Goal: Task Accomplishment & Management: Use online tool/utility

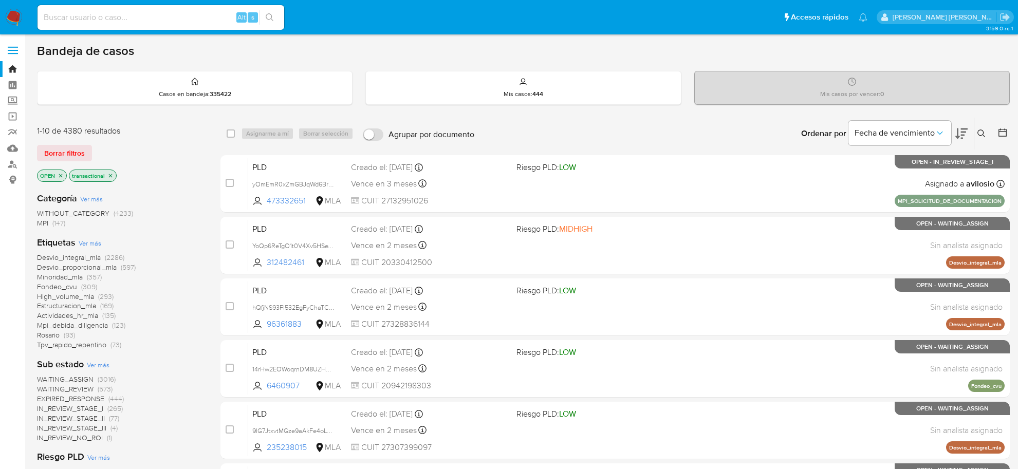
scroll to position [378, 0]
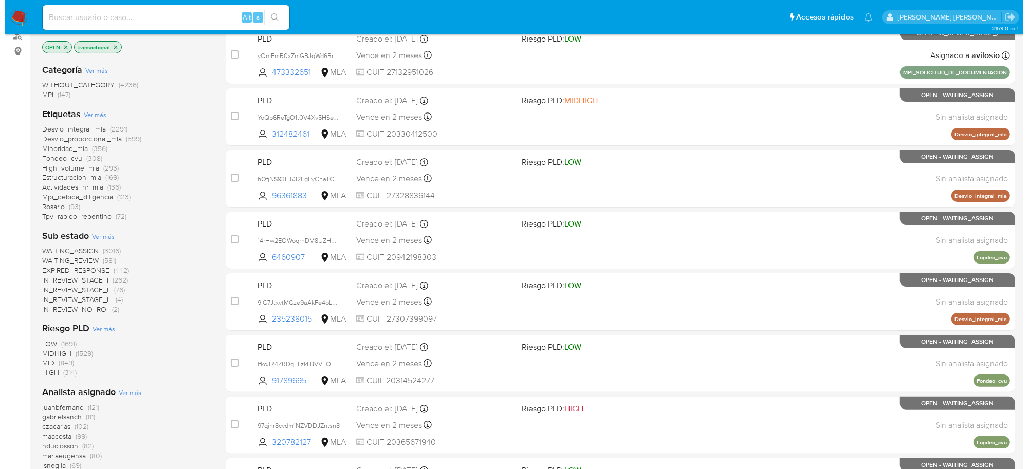
scroll to position [193, 0]
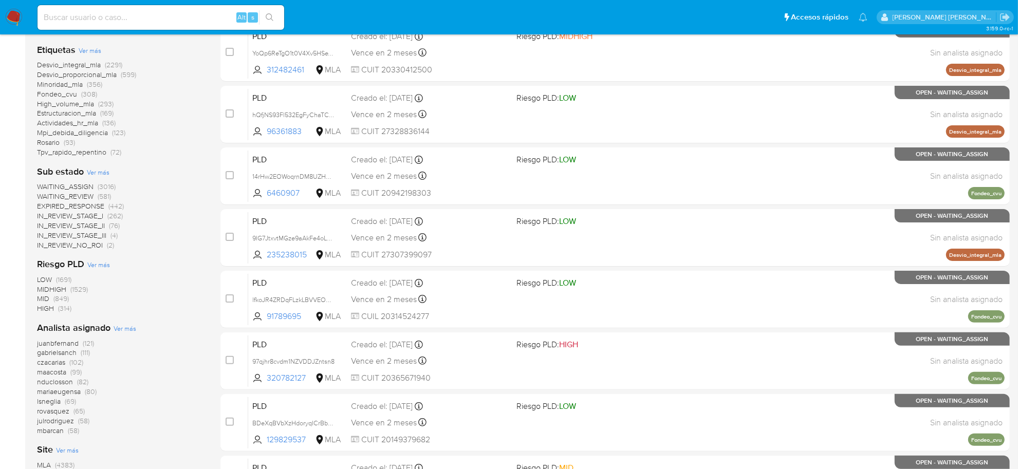
click at [127, 328] on span "Ver más" at bounding box center [125, 328] width 23 height 9
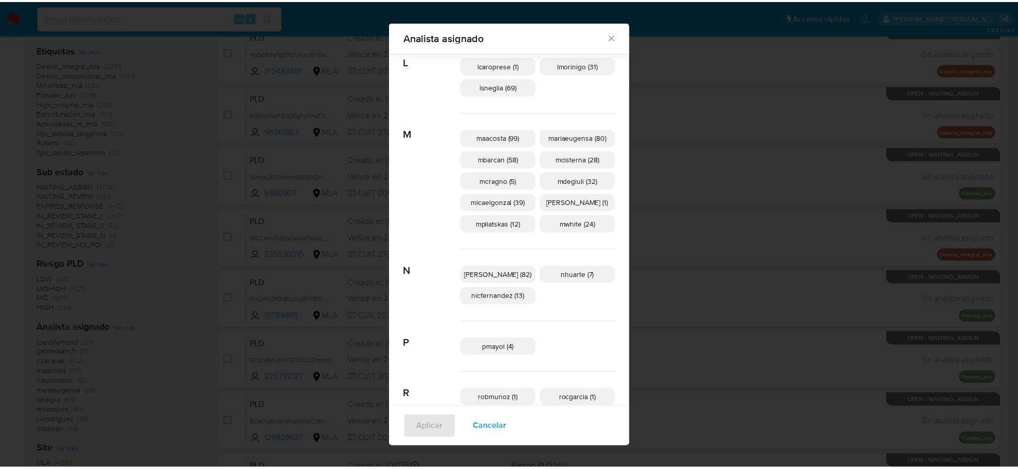
scroll to position [442, 0]
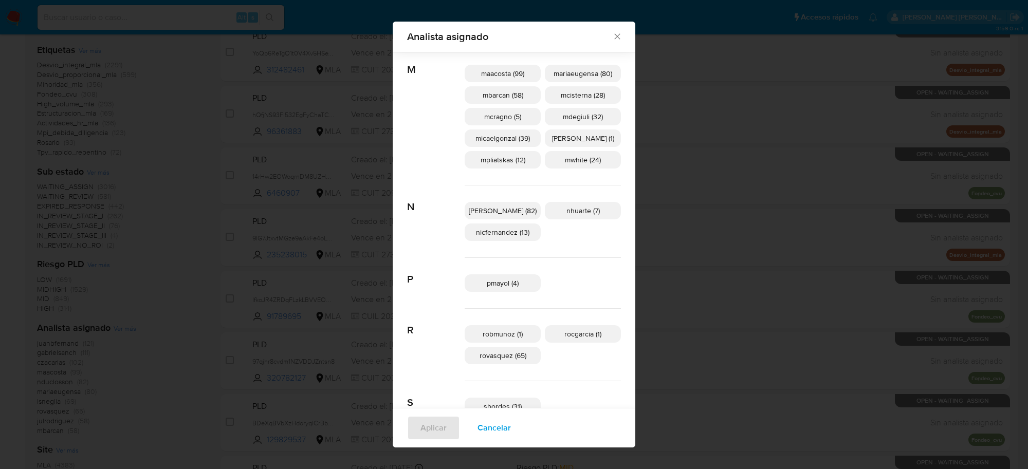
click at [193, 237] on div "Analista asignado Buscar A amedzovich (36) aviggiano (21) avilosio (51) C czaca…" at bounding box center [514, 234] width 1028 height 469
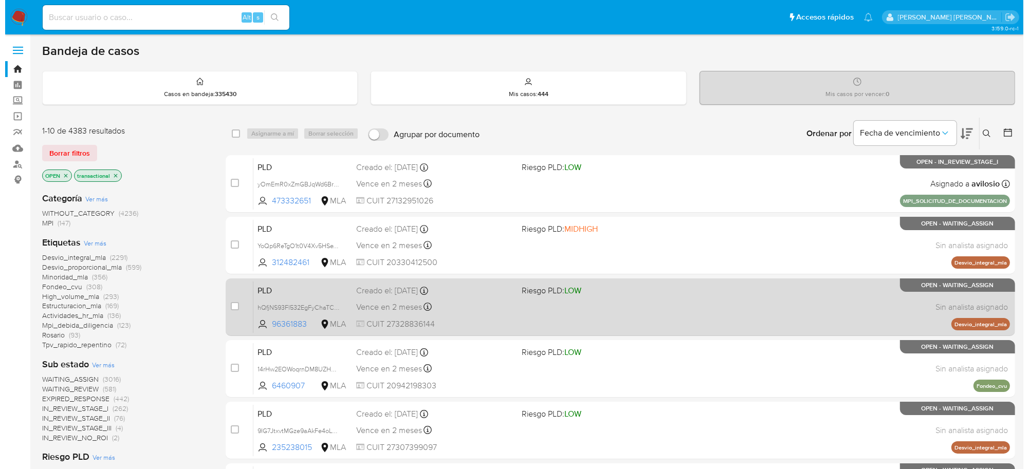
scroll to position [257, 0]
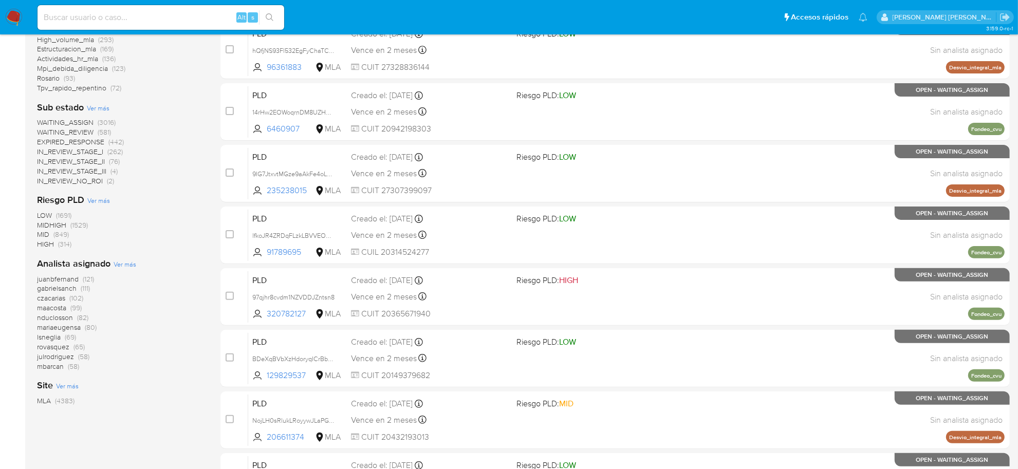
click at [126, 266] on span "Ver más" at bounding box center [125, 263] width 23 height 9
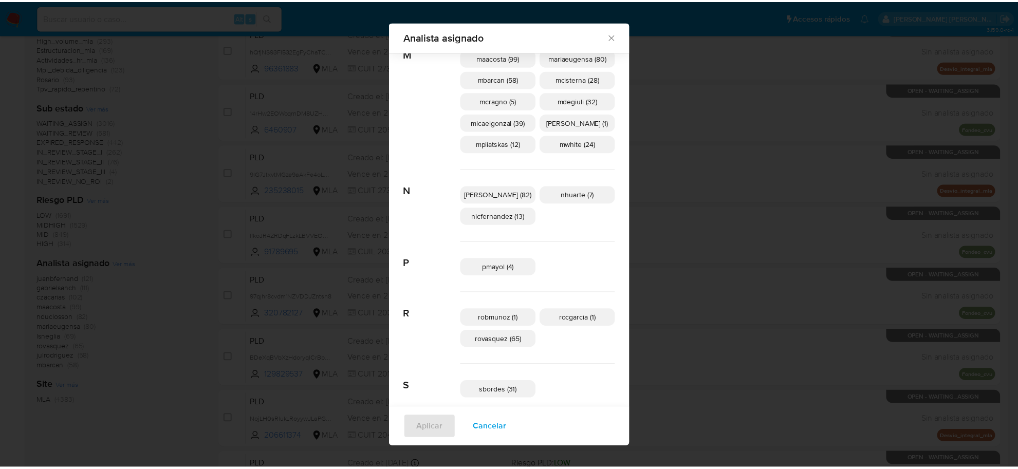
scroll to position [442, 0]
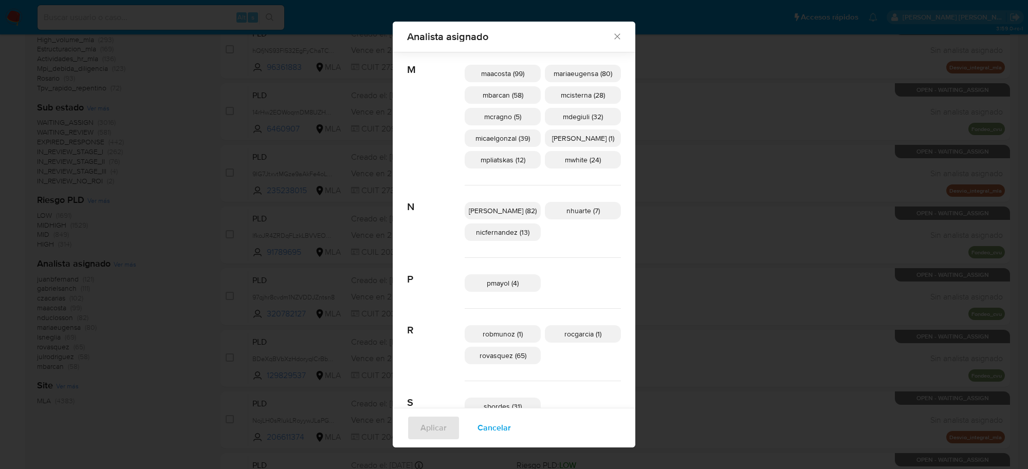
click at [614, 38] on icon "Cerrar" at bounding box center [617, 37] width 6 height 6
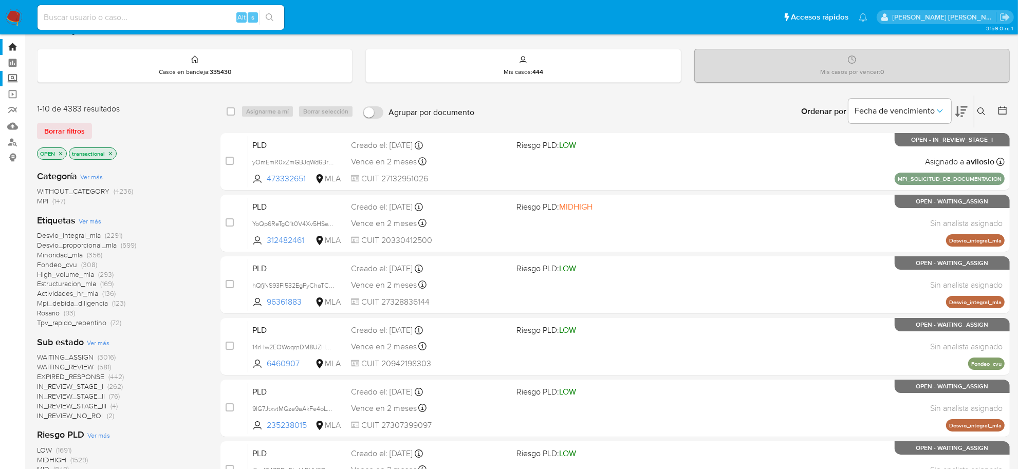
scroll to position [0, 0]
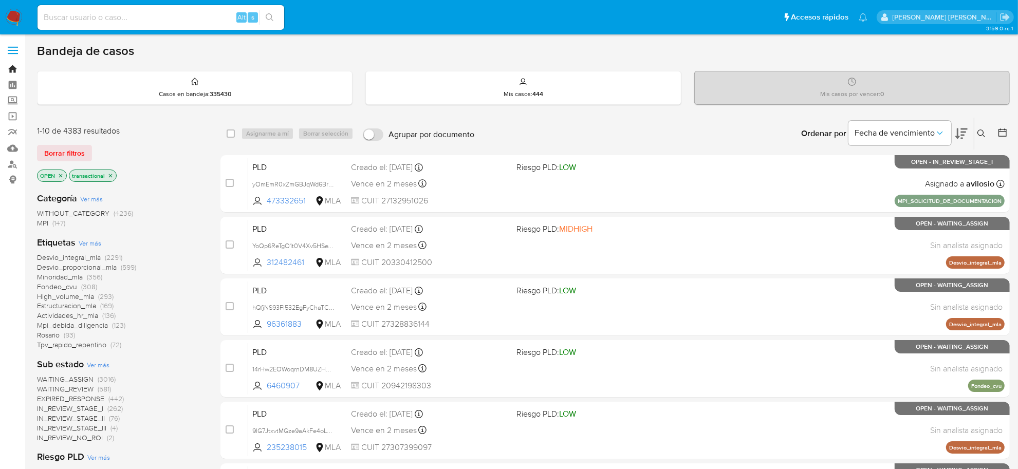
click at [13, 72] on link "Bandeja" at bounding box center [61, 69] width 122 height 16
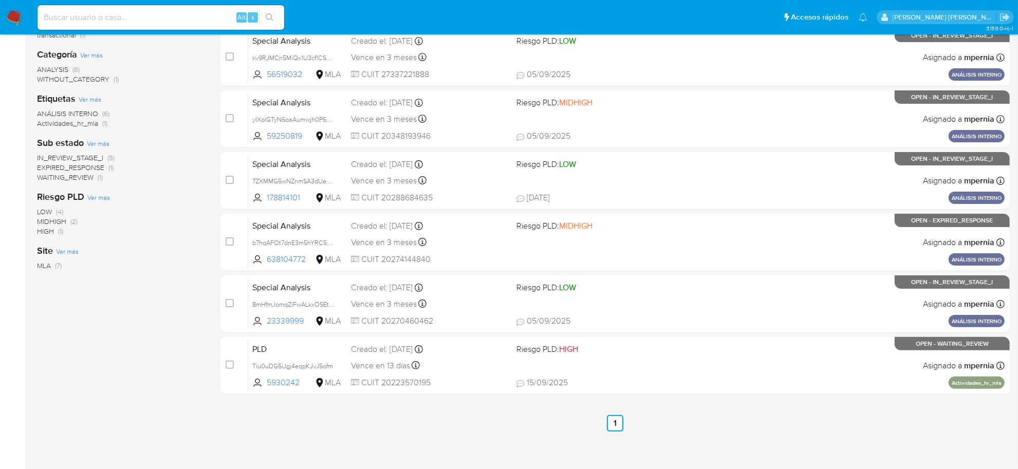
scroll to position [193, 0]
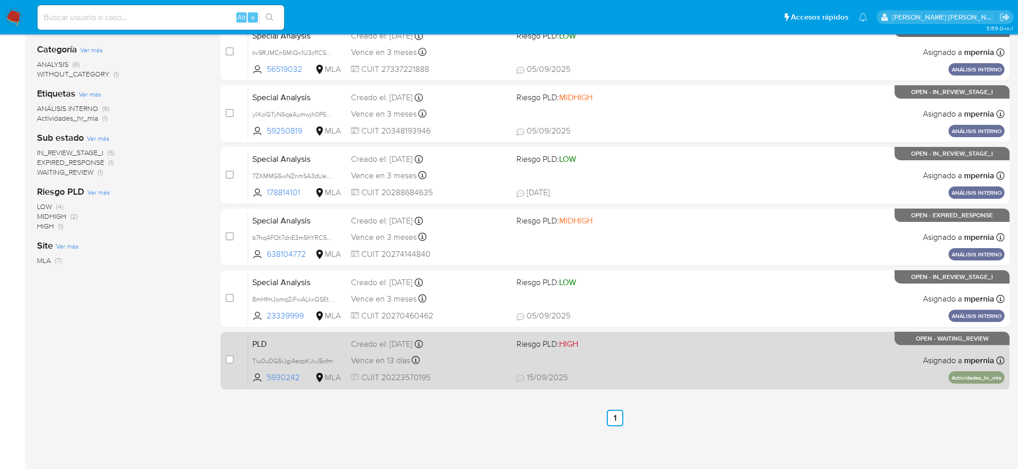
click at [393, 354] on div "Vence en 13 días Vence el 29/09/2025 12:15:58" at bounding box center [429, 361] width 157 height 14
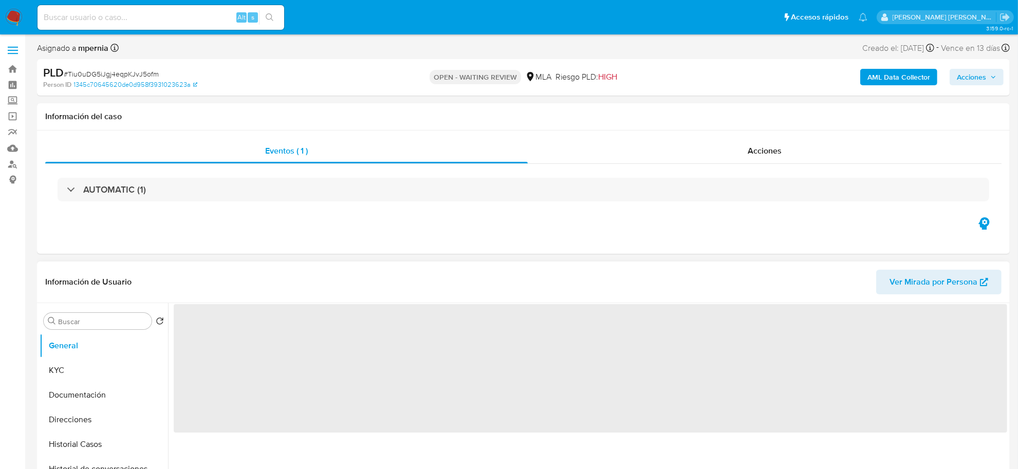
select select "10"
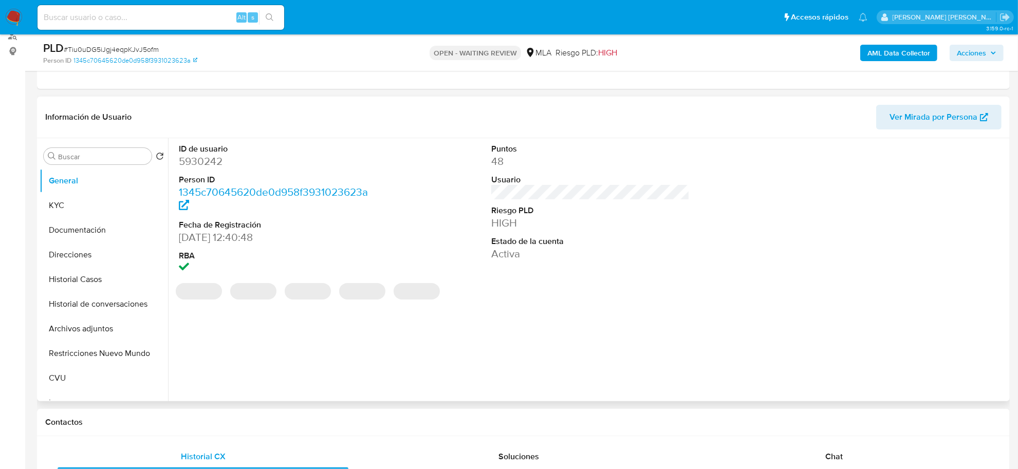
scroll to position [321, 0]
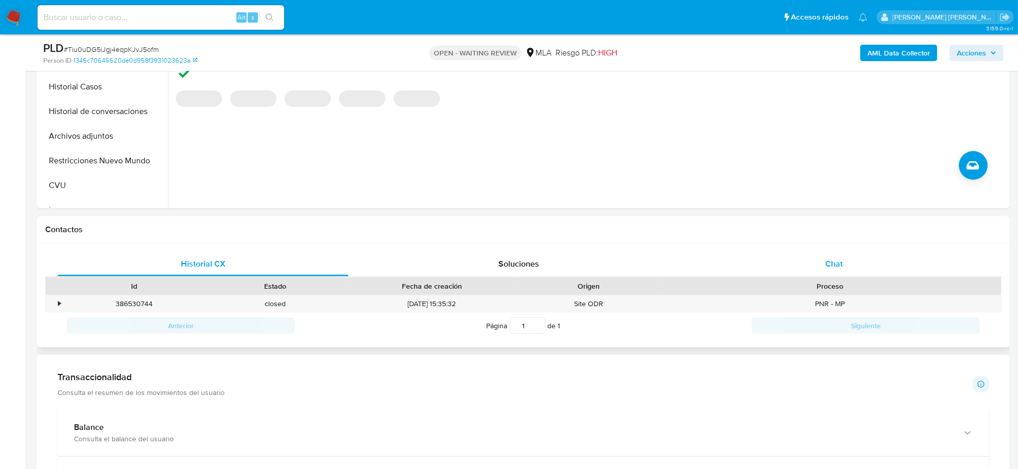
click at [838, 268] on span "Chat" at bounding box center [833, 264] width 17 height 12
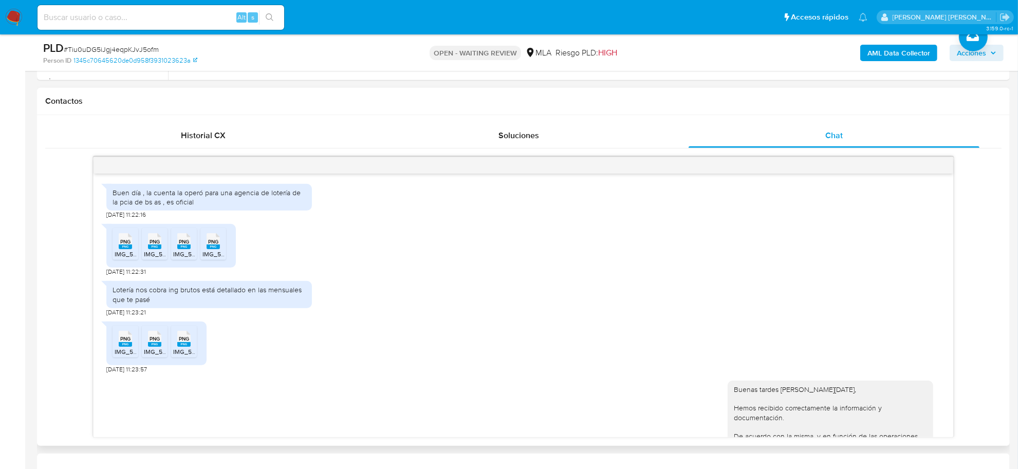
scroll to position [630, 0]
